Goal: Find contact information: Find contact information

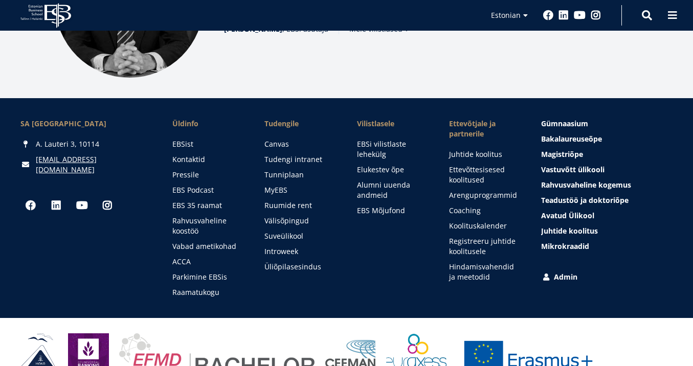
scroll to position [1367, 0]
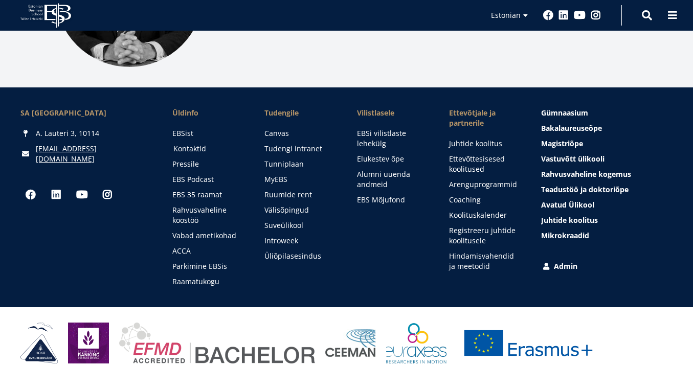
click at [200, 144] on link "Kontaktid" at bounding box center [209, 149] width 72 height 10
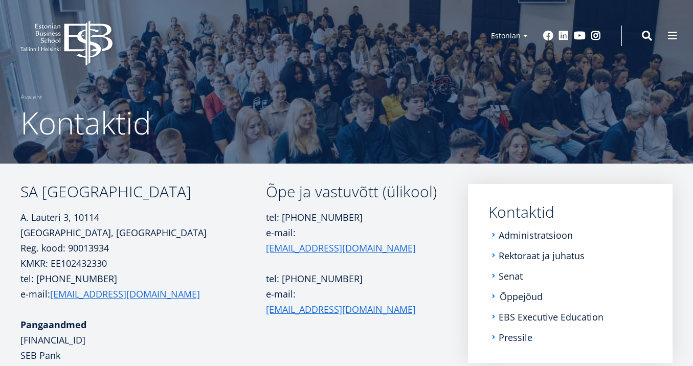
click at [517, 300] on link "Õppejõud" at bounding box center [521, 297] width 43 height 10
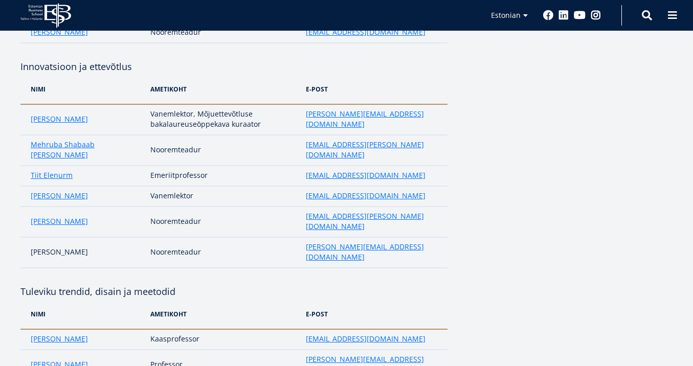
scroll to position [321, 0]
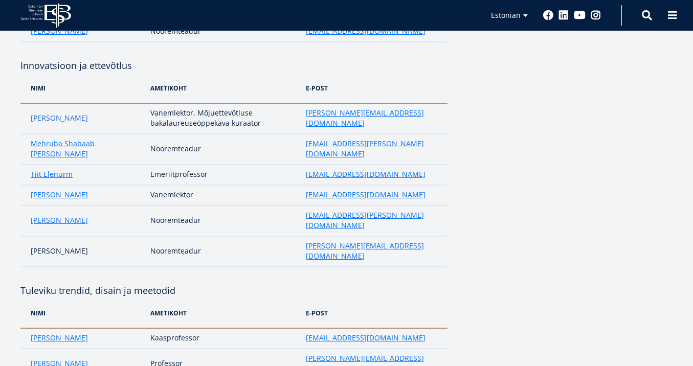
click at [52, 113] on link "Marge Täks" at bounding box center [59, 118] width 57 height 10
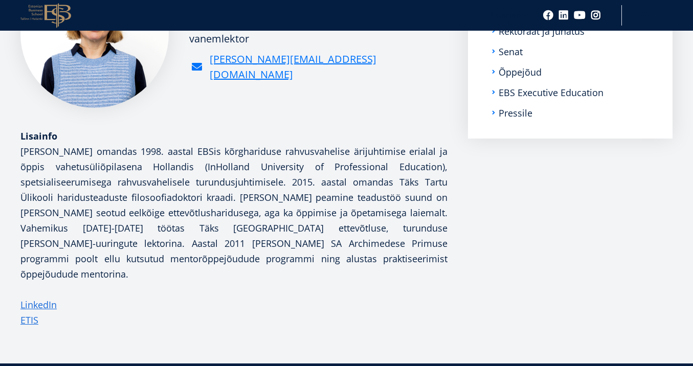
scroll to position [201, 0]
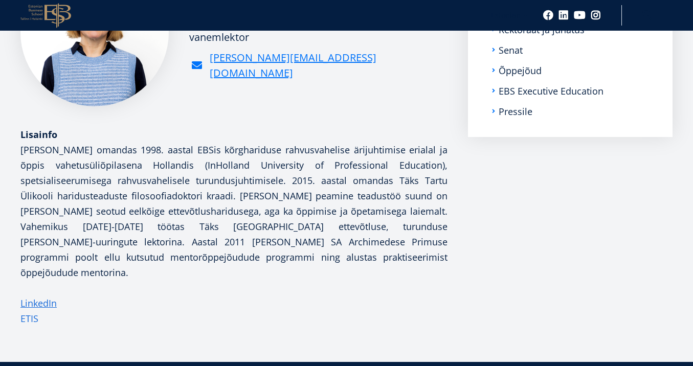
click at [30, 311] on link "ETIS" at bounding box center [29, 318] width 18 height 15
click at [38, 296] on link "LinkedIn" at bounding box center [38, 303] width 36 height 15
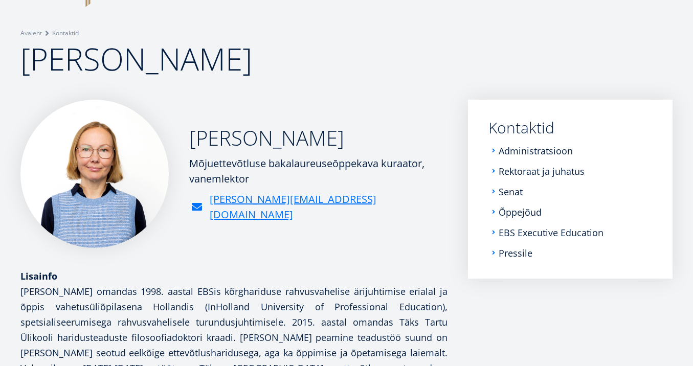
scroll to position [0, 0]
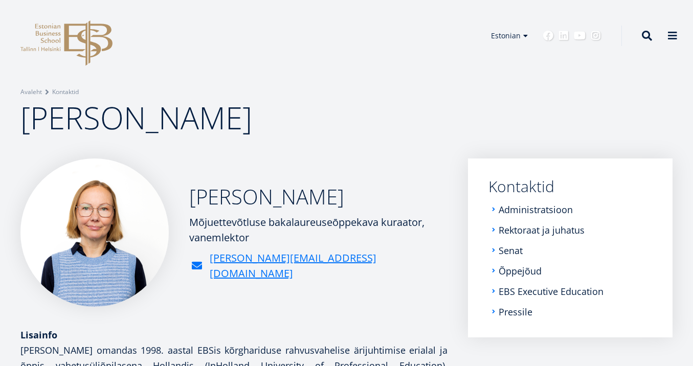
click at [537, 70] on header "EBS Logo Created with Sketch. Kasutaja konto menüü Admin Estonian Estonian Engl…" at bounding box center [346, 36] width 693 height 72
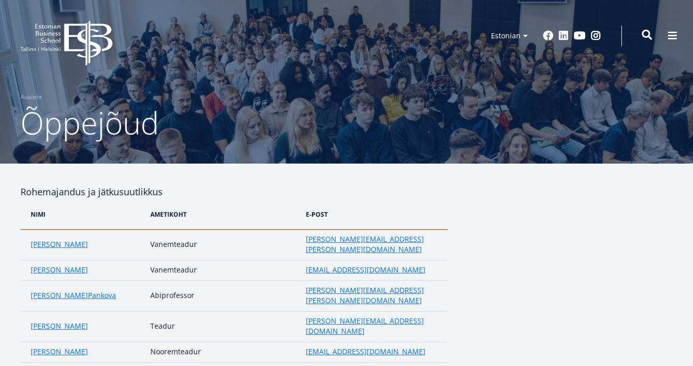
click at [651, 35] on span at bounding box center [647, 35] width 10 height 10
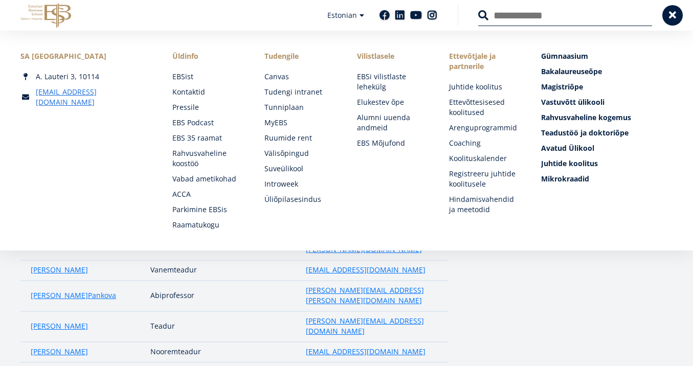
click at [523, 20] on input "Otsing" at bounding box center [565, 15] width 174 height 21
type input "******"
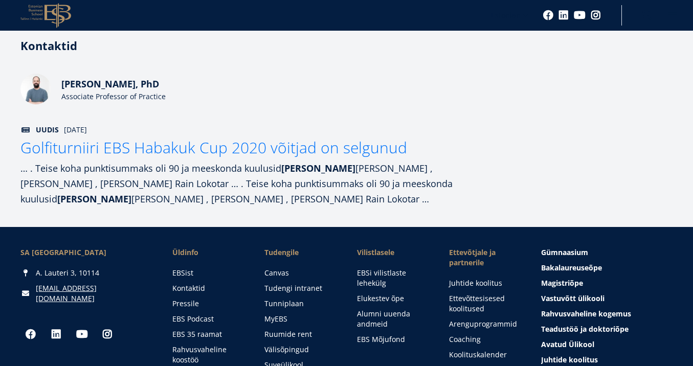
scroll to position [178, 0]
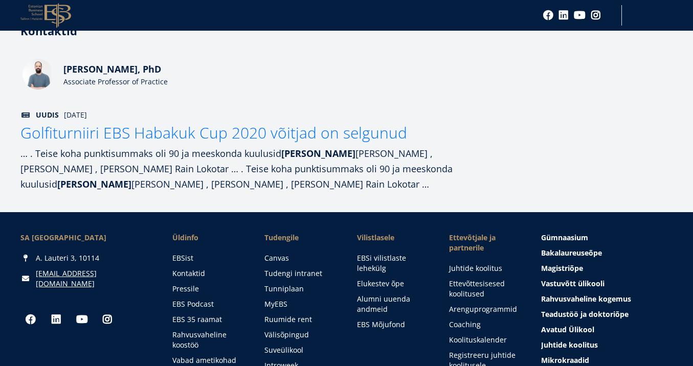
click at [102, 82] on div "Associate Professor of Practice" at bounding box center [139, 82] width 153 height 10
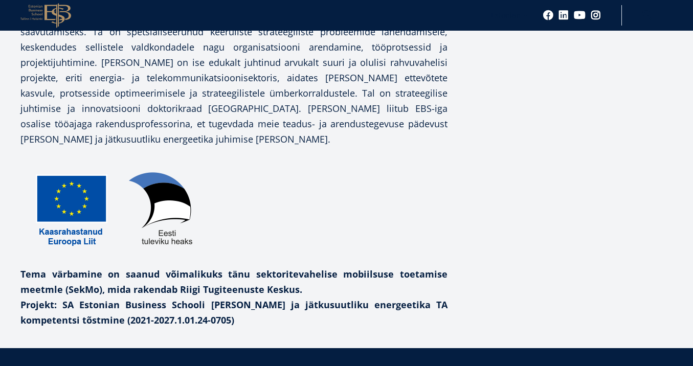
scroll to position [396, 0]
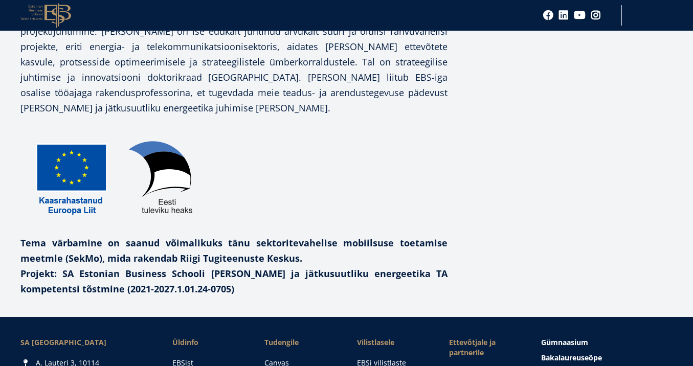
click at [337, 253] on p "Tema värbamine on saanud võimalikuks tänu sektoritevahelise mobiilsuse toetamis…" at bounding box center [233, 250] width 427 height 31
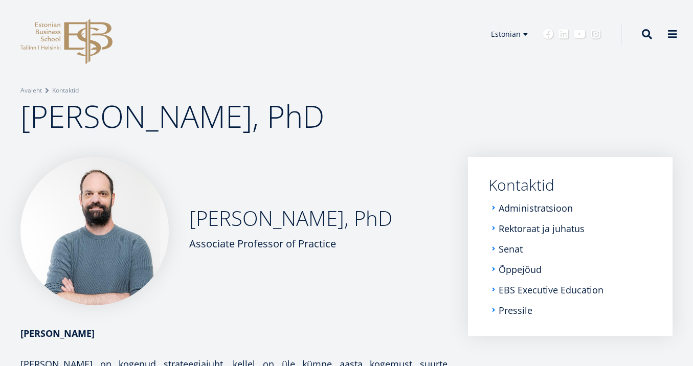
scroll to position [0, 0]
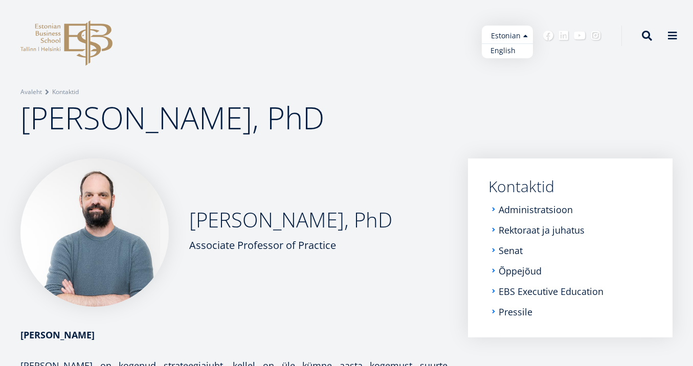
click at [518, 49] on link "English" at bounding box center [507, 50] width 51 height 15
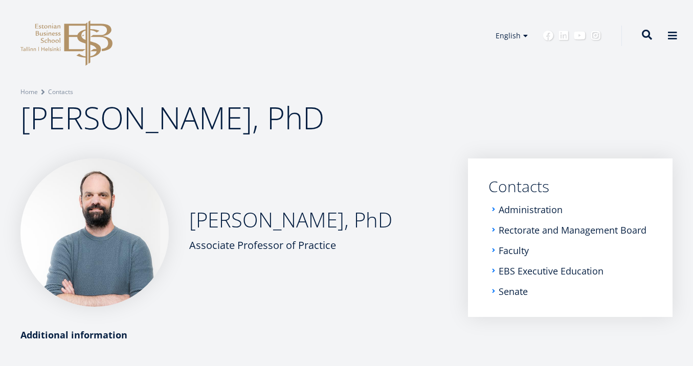
click at [644, 38] on span at bounding box center [647, 35] width 10 height 10
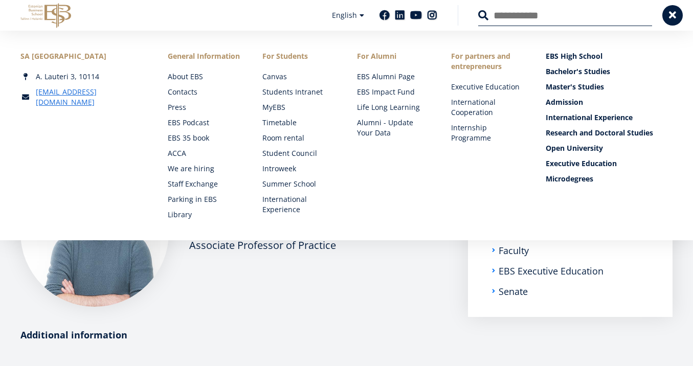
click at [563, 23] on input "Search" at bounding box center [565, 15] width 174 height 21
type input "*******"
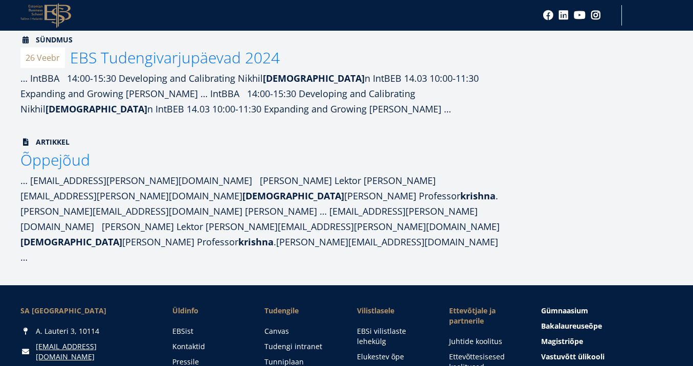
scroll to position [386, 0]
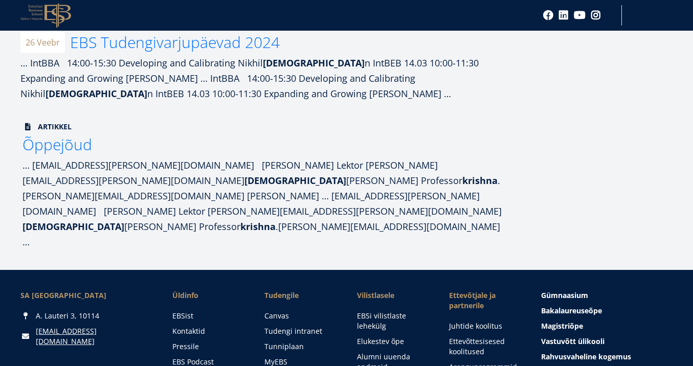
click at [57, 152] on span "Õppejõud" at bounding box center [58, 144] width 70 height 21
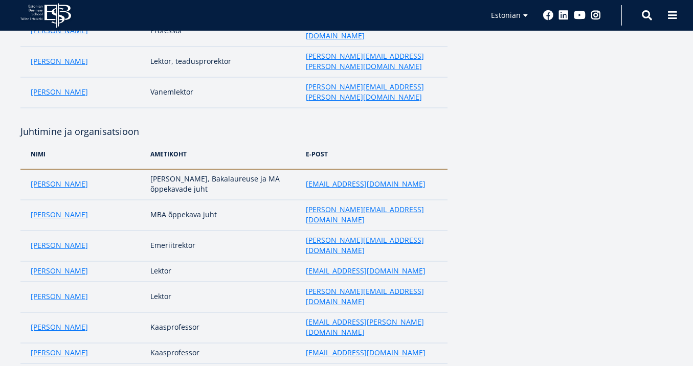
scroll to position [660, 0]
